Goal: Information Seeking & Learning: Understand process/instructions

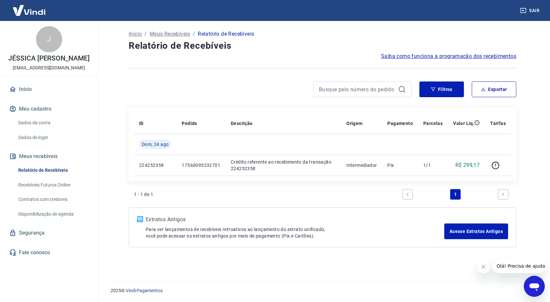
click at [470, 54] on span "Saiba como funciona a programação dos recebimentos" at bounding box center [448, 56] width 135 height 8
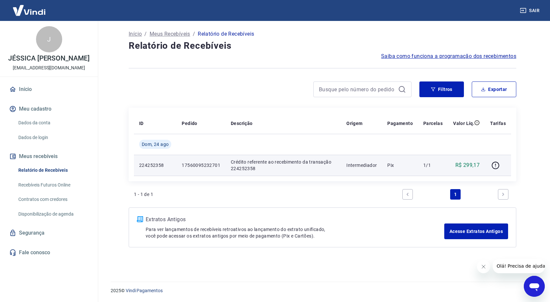
click at [259, 167] on p "Crédito referente ao recebimento da transação 224252358" at bounding box center [283, 165] width 105 height 13
click at [147, 168] on p "224252358" at bounding box center [155, 165] width 32 height 7
click at [148, 166] on p "224252358" at bounding box center [155, 165] width 32 height 7
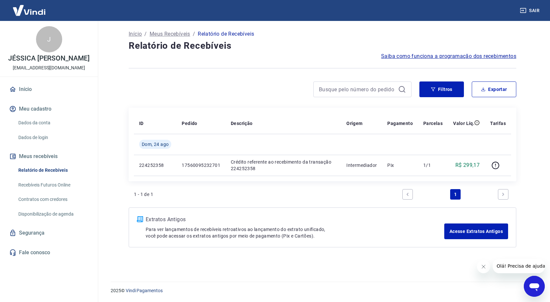
click at [424, 56] on span "Saiba como funciona a programação dos recebimentos" at bounding box center [448, 56] width 135 height 8
